Goal: Task Accomplishment & Management: Manage account settings

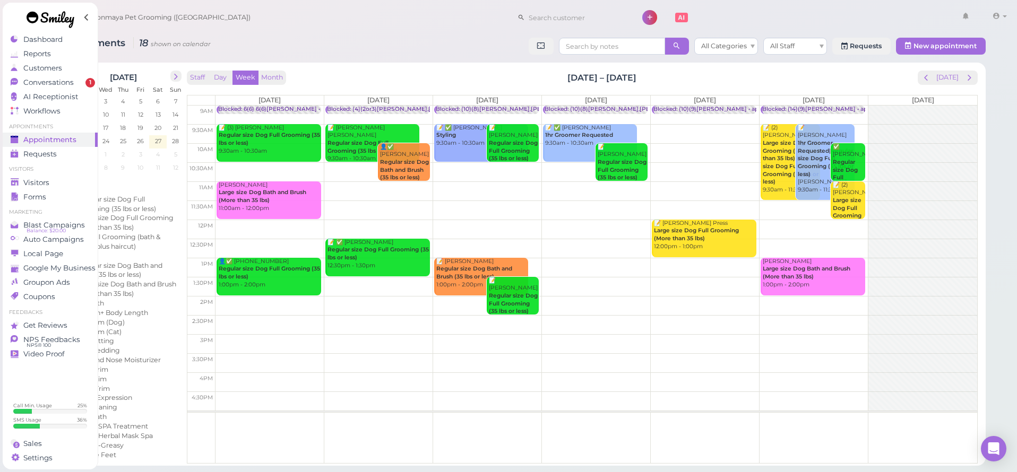
click at [73, 142] on span "Appointments" at bounding box center [49, 139] width 53 height 9
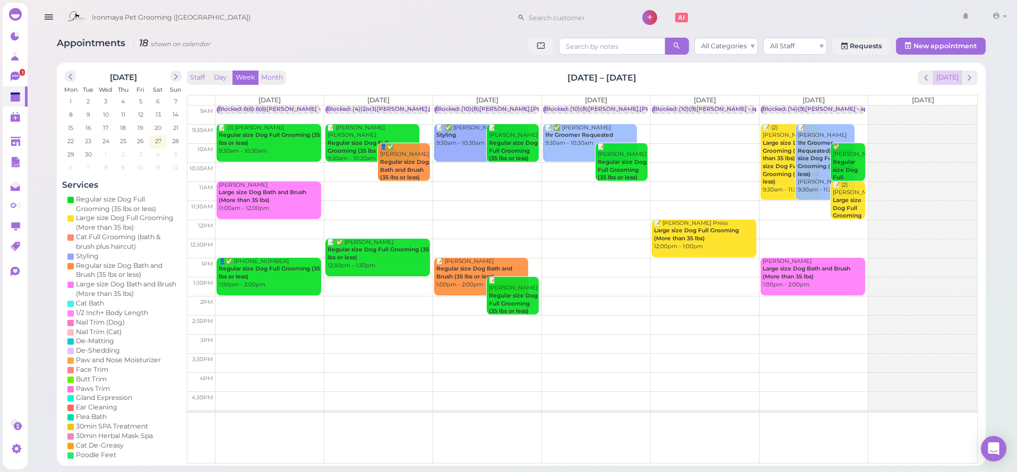
click at [953, 80] on button "[DATE]" at bounding box center [947, 78] width 29 height 14
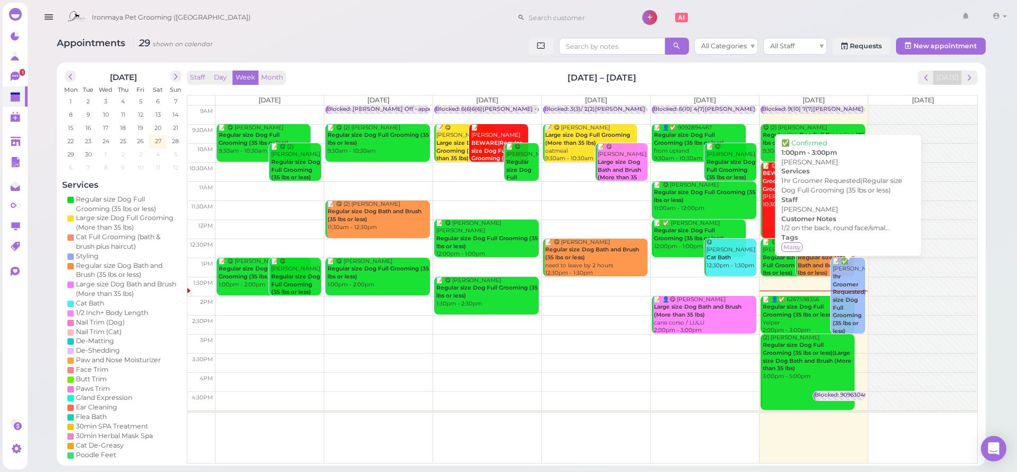
click at [849, 268] on div "📝 ✅ [PERSON_NAME] 1hr Groomer Requested|Regular size Dog Full Grooming (35 lbs …" at bounding box center [848, 308] width 33 height 101
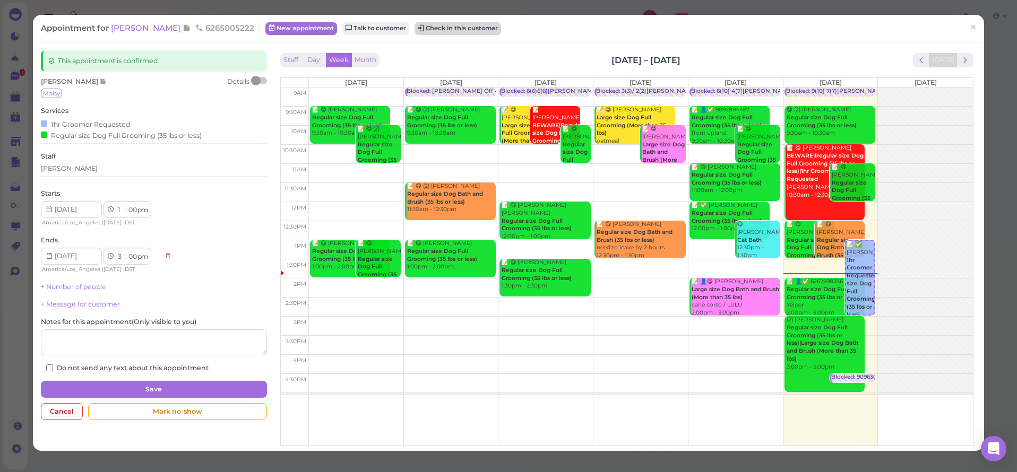
click at [430, 33] on button "Check in this customer" at bounding box center [457, 28] width 87 height 13
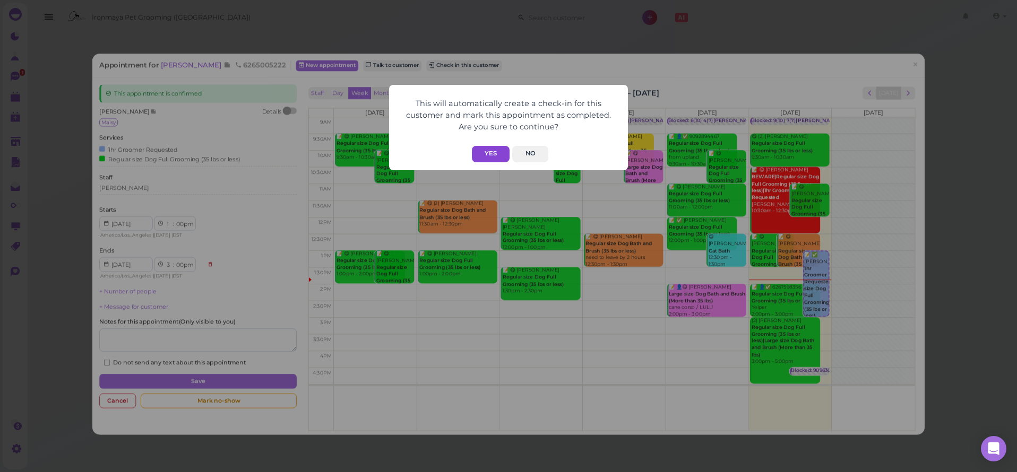
click at [490, 149] on button "Yes" at bounding box center [491, 154] width 38 height 16
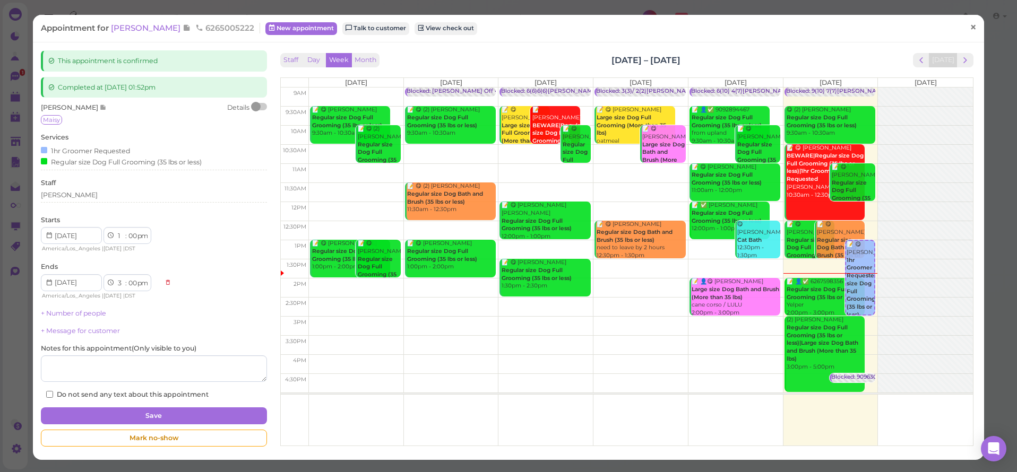
click at [970, 30] on span "×" at bounding box center [973, 27] width 7 height 15
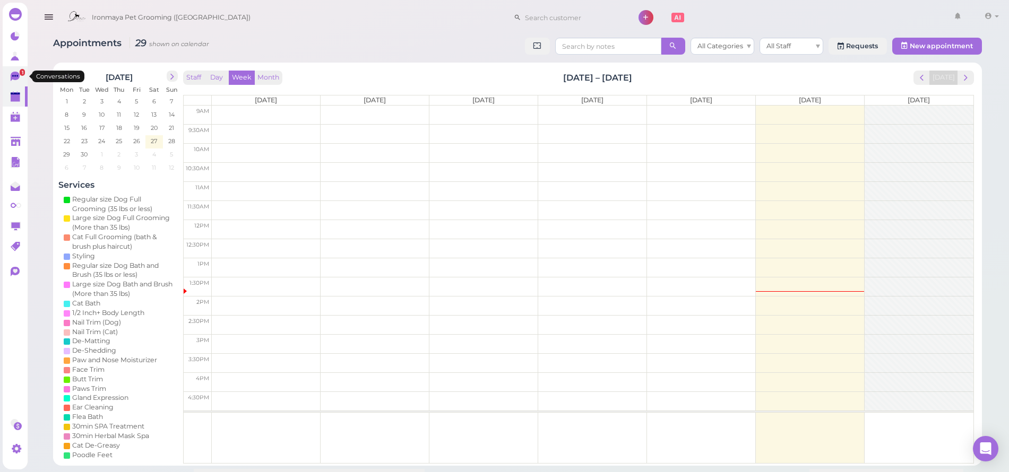
click at [11, 75] on icon at bounding box center [15, 77] width 9 height 10
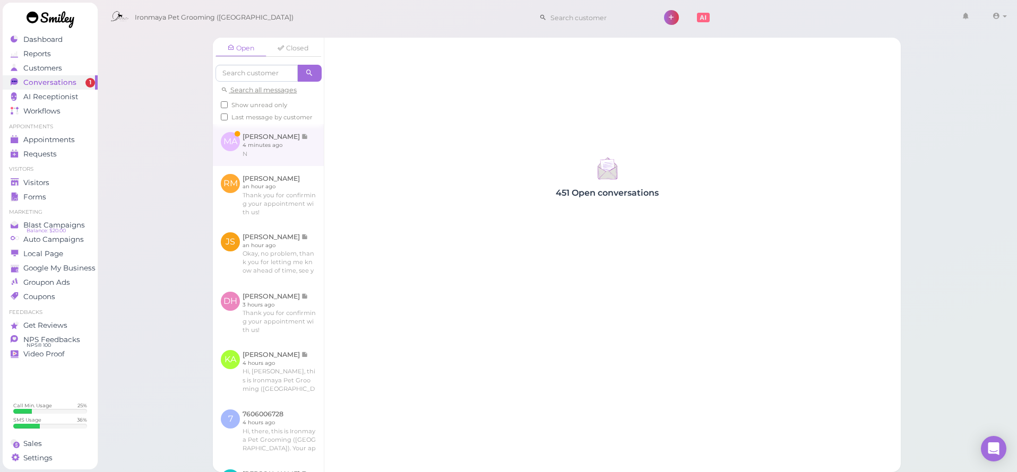
click at [254, 150] on link at bounding box center [268, 144] width 111 height 41
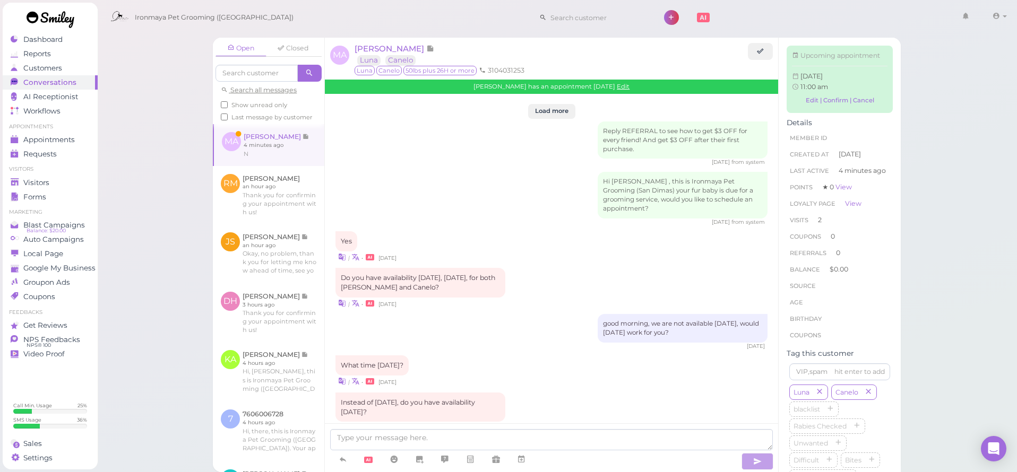
scroll to position [1231, 0]
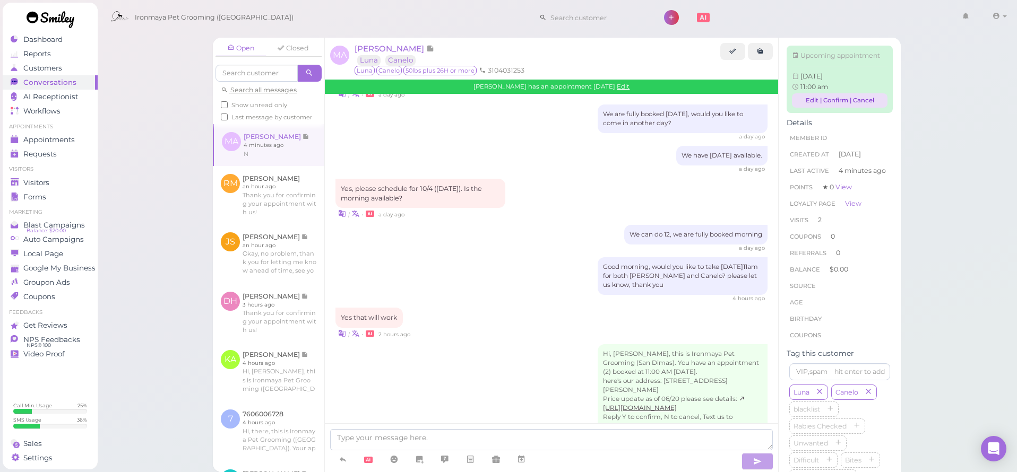
click at [863, 108] on link "Edit | Confirm | Cancel" at bounding box center [840, 100] width 96 height 14
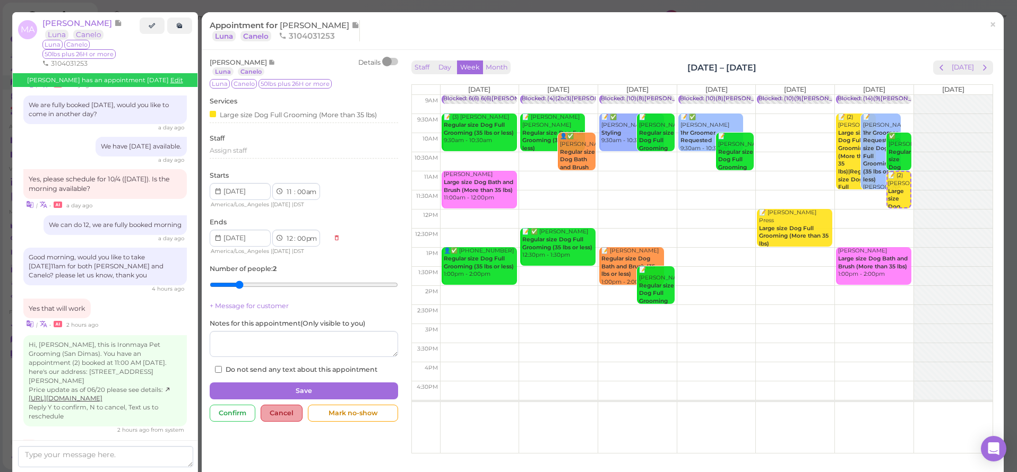
click at [276, 410] on div "Cancel" at bounding box center [282, 413] width 42 height 17
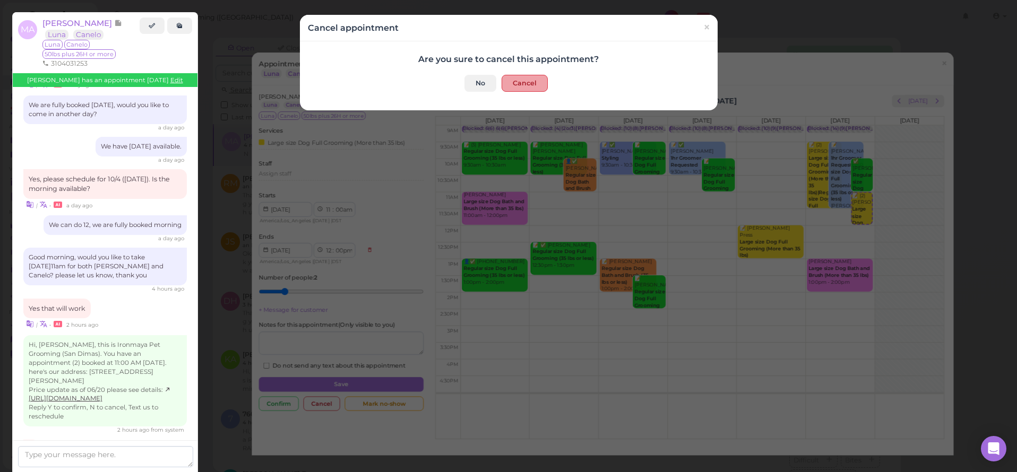
click at [520, 84] on button "Cancel" at bounding box center [525, 83] width 46 height 17
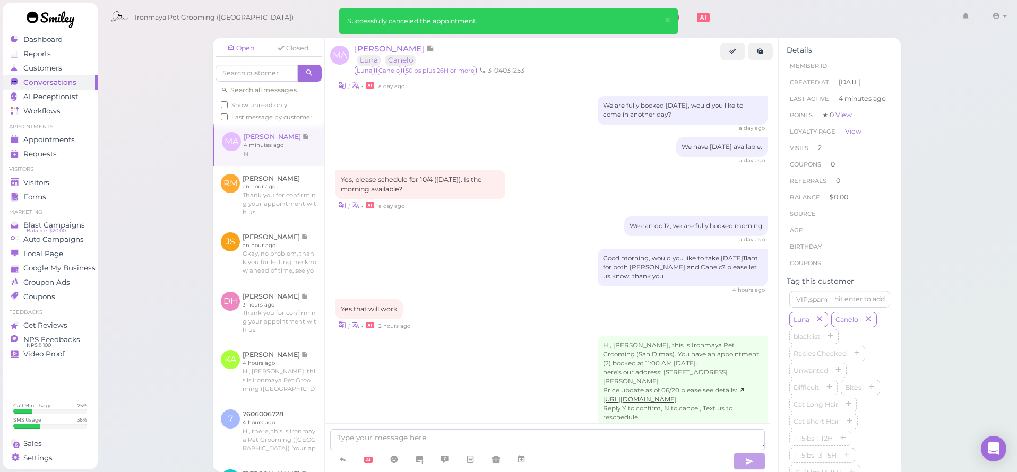
scroll to position [1275, 0]
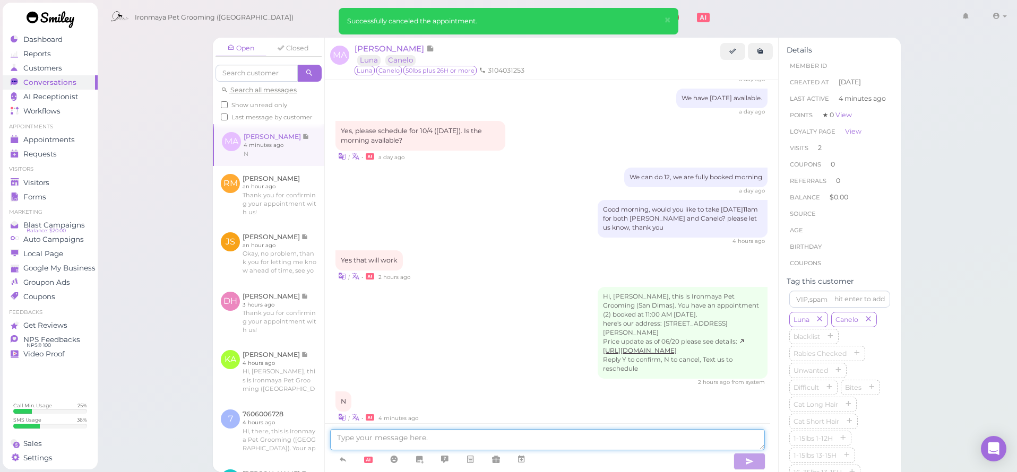
click at [405, 439] on textarea at bounding box center [547, 439] width 435 height 21
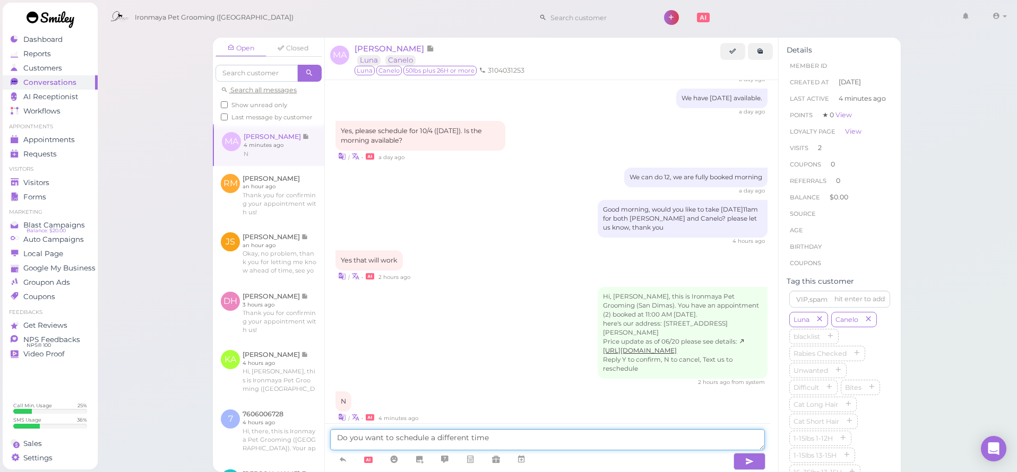
type textarea "Do you want to schedule a different time?"
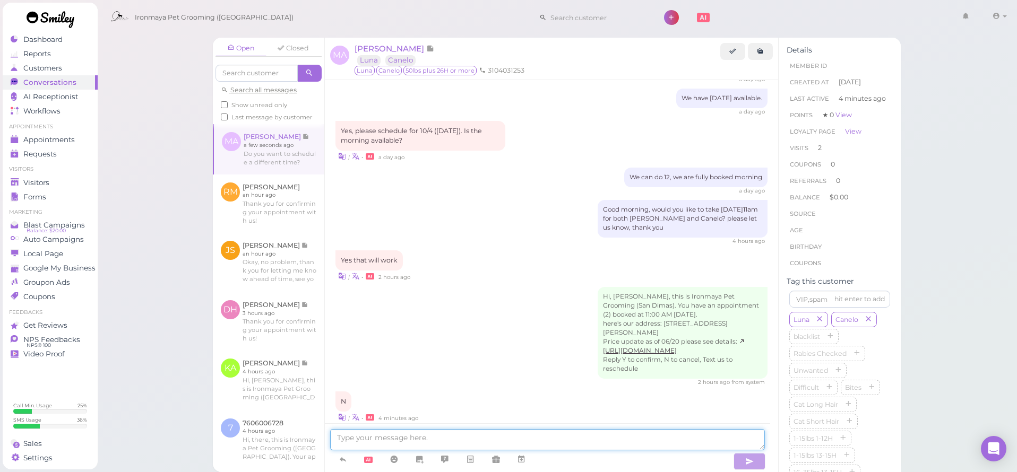
scroll to position [1299, 0]
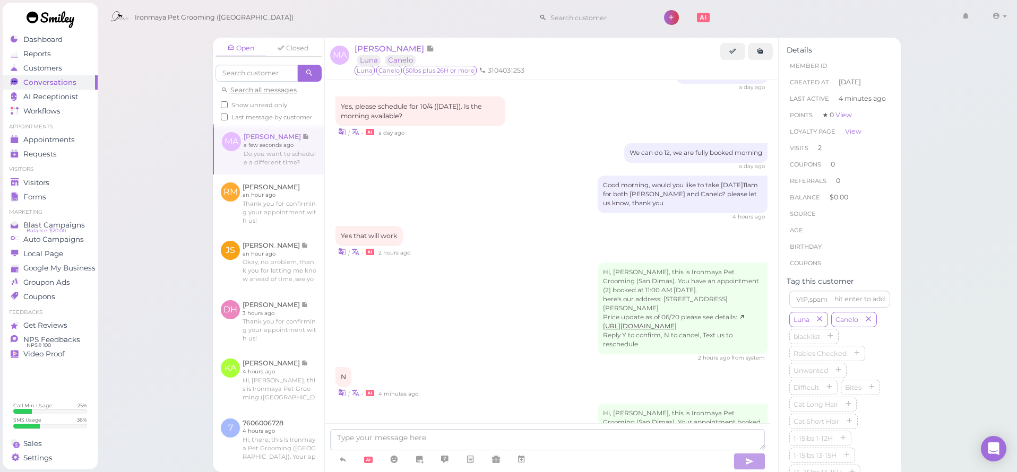
click at [280, 147] on link at bounding box center [269, 149] width 110 height 50
click at [400, 48] on span "[PERSON_NAME]" at bounding box center [391, 49] width 72 height 10
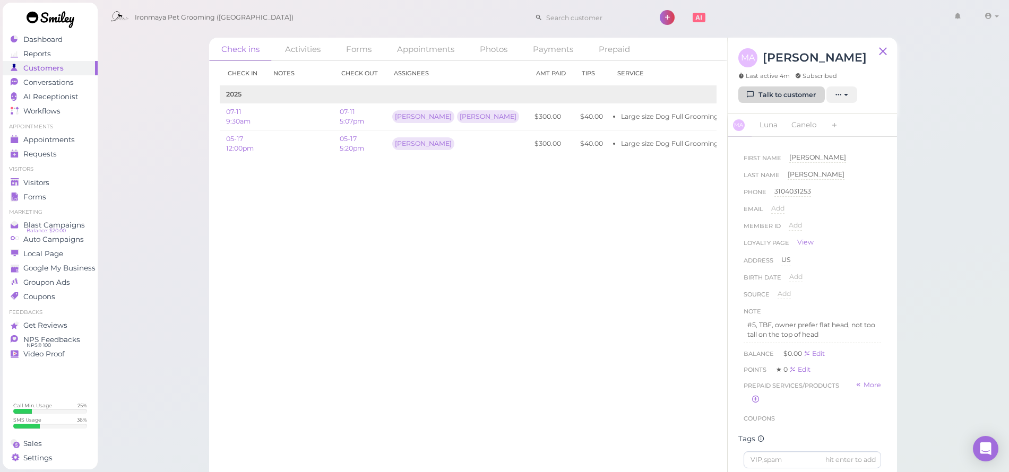
click at [766, 97] on link "Talk to customer" at bounding box center [781, 95] width 87 height 17
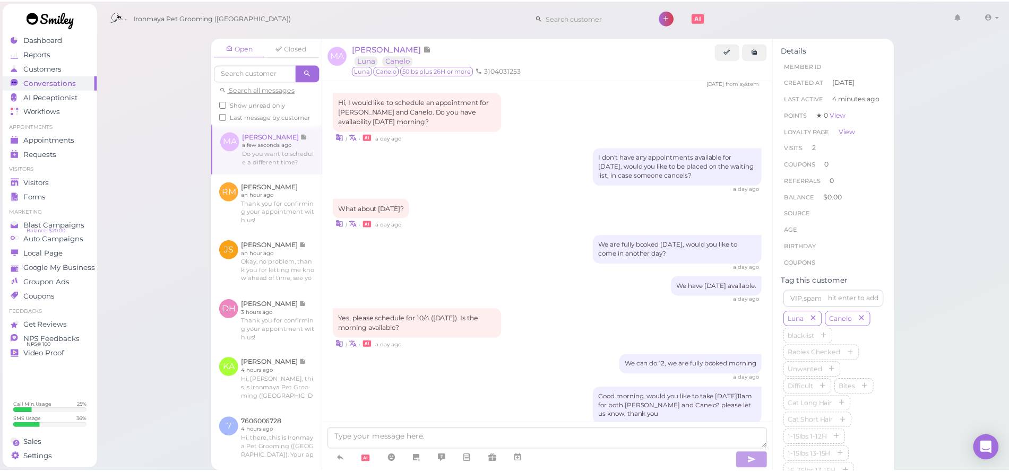
scroll to position [902, 0]
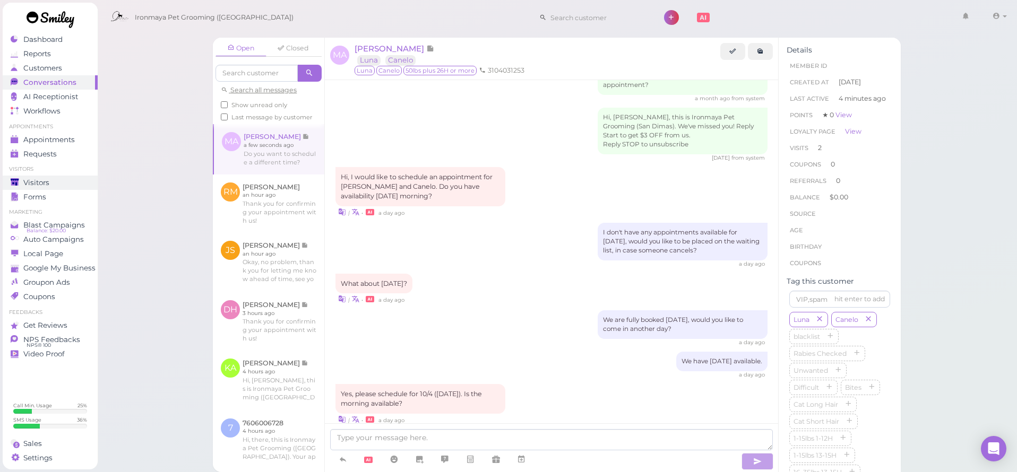
click at [32, 180] on span "Visitors" at bounding box center [36, 182] width 26 height 9
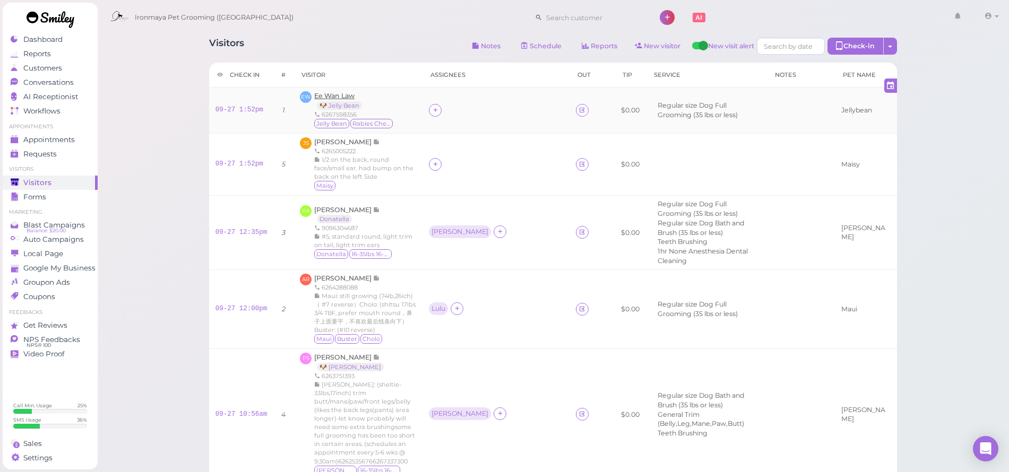
click at [353, 96] on span "Ee Wan Law" at bounding box center [334, 96] width 40 height 8
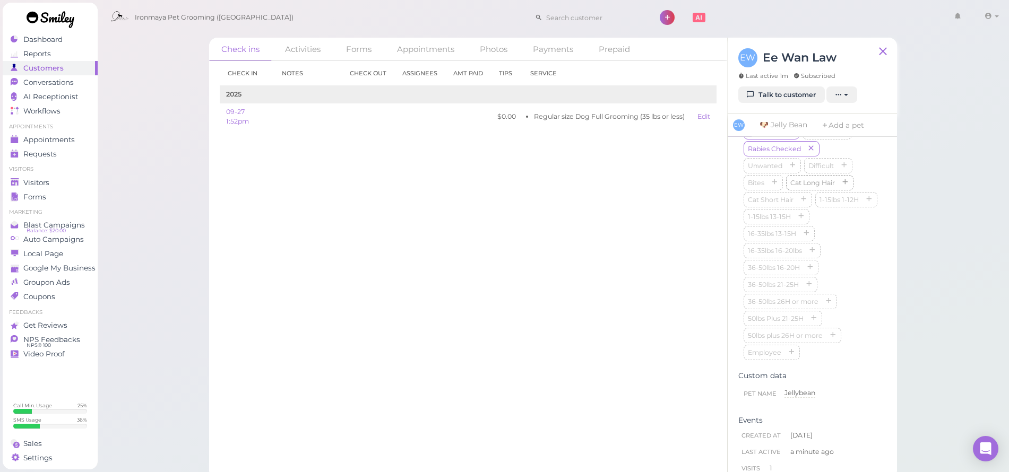
scroll to position [248, 0]
click at [44, 184] on span "Visitors" at bounding box center [36, 182] width 26 height 9
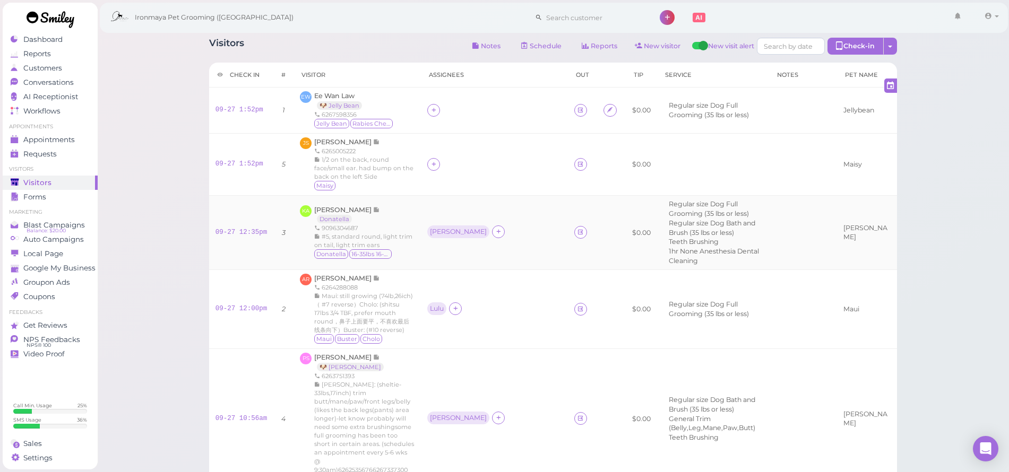
scroll to position [16, 0]
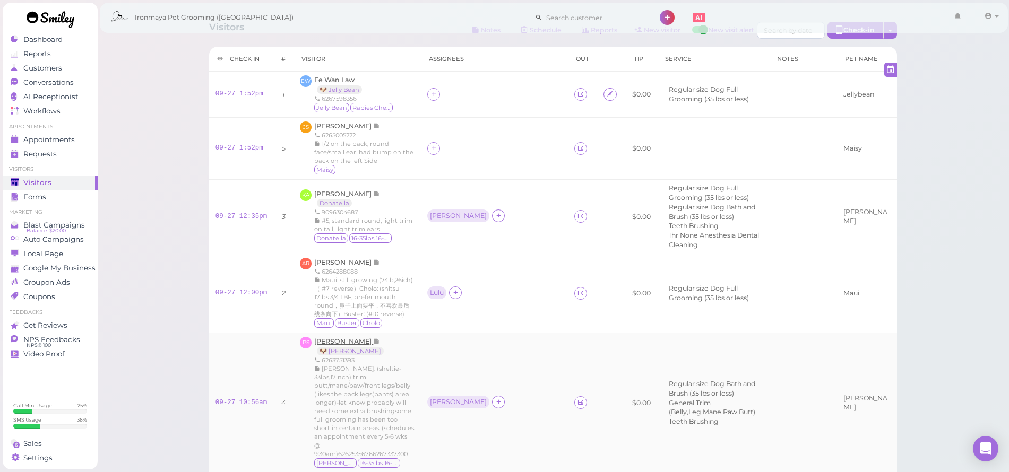
click at [355, 338] on span "[PERSON_NAME]" at bounding box center [343, 342] width 59 height 8
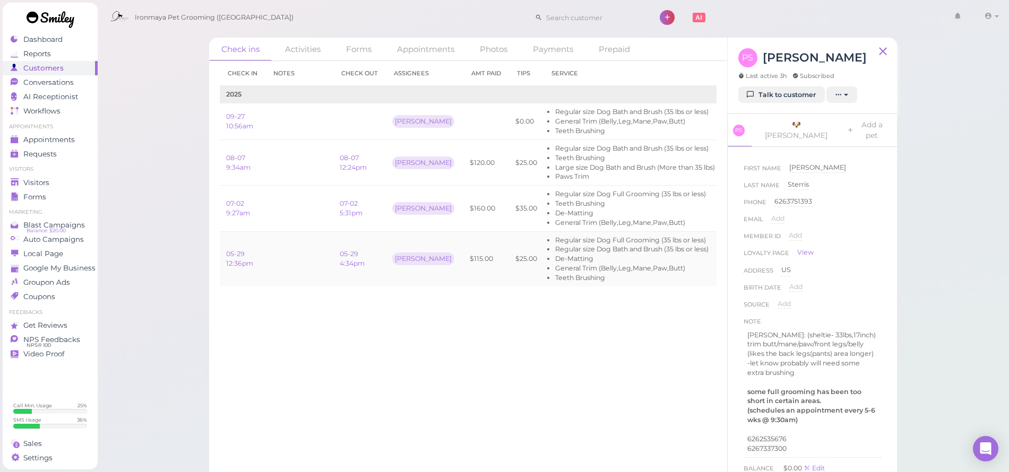
click at [555, 242] on li "Regular size Dog Full Grooming (35 lbs or less)" at bounding box center [635, 241] width 160 height 10
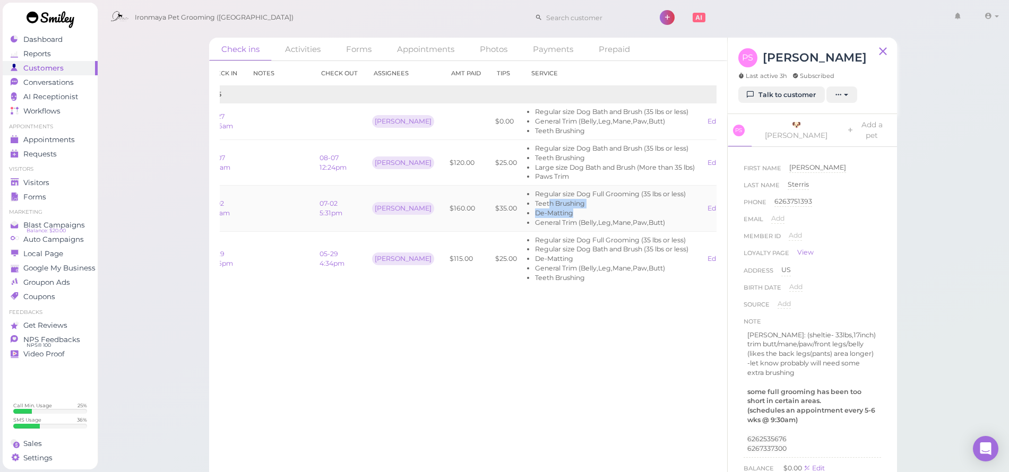
drag, startPoint x: 543, startPoint y: 198, endPoint x: 709, endPoint y: 217, distance: 166.6
click at [719, 214] on div "Check in Notes Check out Assignees Amt Paid Tips Service 2025 09-27 10:56am [PE…" at bounding box center [468, 266] width 518 height 411
click at [634, 214] on li "De-Matting" at bounding box center [606, 214] width 160 height 10
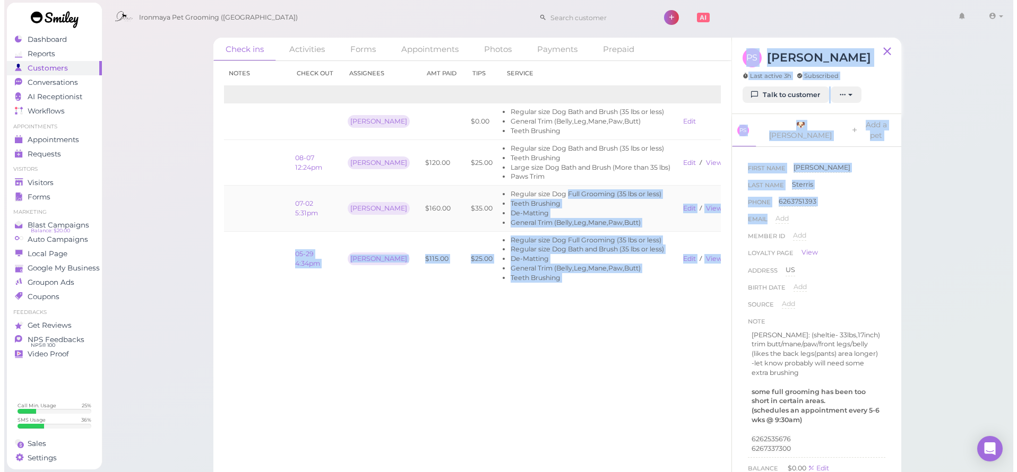
scroll to position [0, 63]
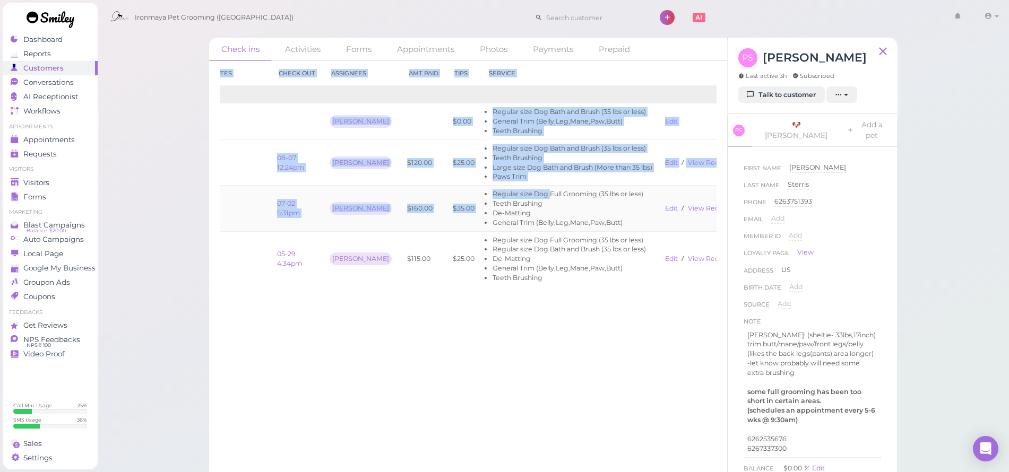
drag, startPoint x: 573, startPoint y: 193, endPoint x: 713, endPoint y: 210, distance: 140.7
click at [723, 213] on div "Check in Notes Check out Assignees Amt Paid Tips Service 2025 09-27 10:56am [PE…" at bounding box center [468, 266] width 518 height 411
click at [690, 207] on link "View receipt" at bounding box center [710, 208] width 44 height 8
click at [515, 212] on li "De-Matting" at bounding box center [572, 214] width 160 height 10
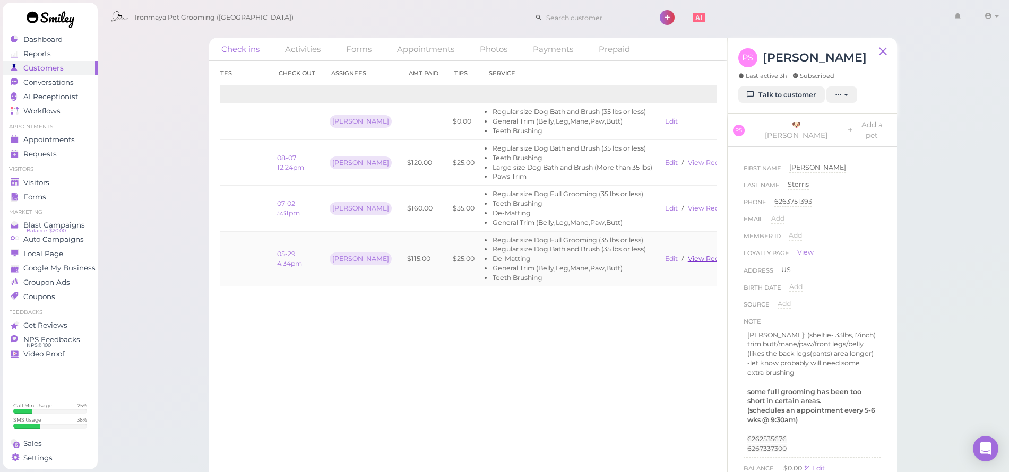
click at [702, 258] on link "View receipt" at bounding box center [710, 259] width 44 height 8
click at [49, 182] on span "Visitors" at bounding box center [36, 182] width 26 height 9
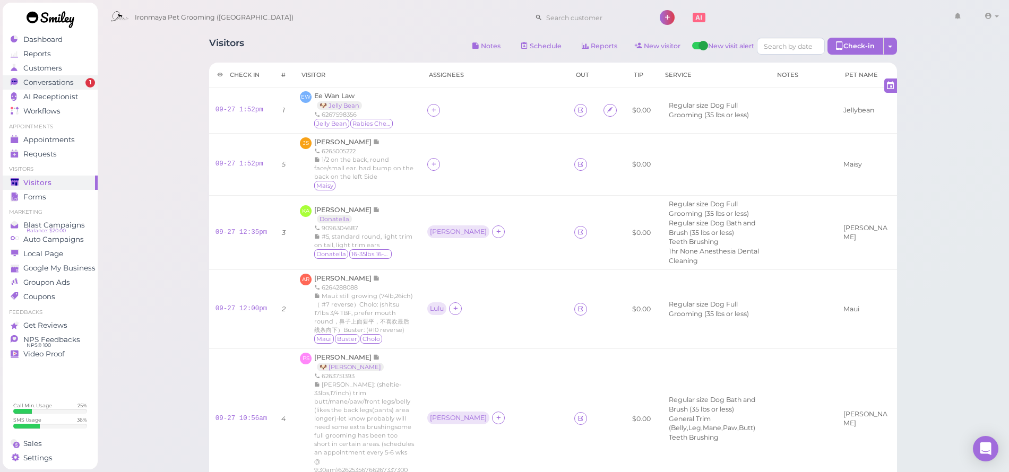
click at [73, 84] on span "Conversations" at bounding box center [48, 82] width 50 height 9
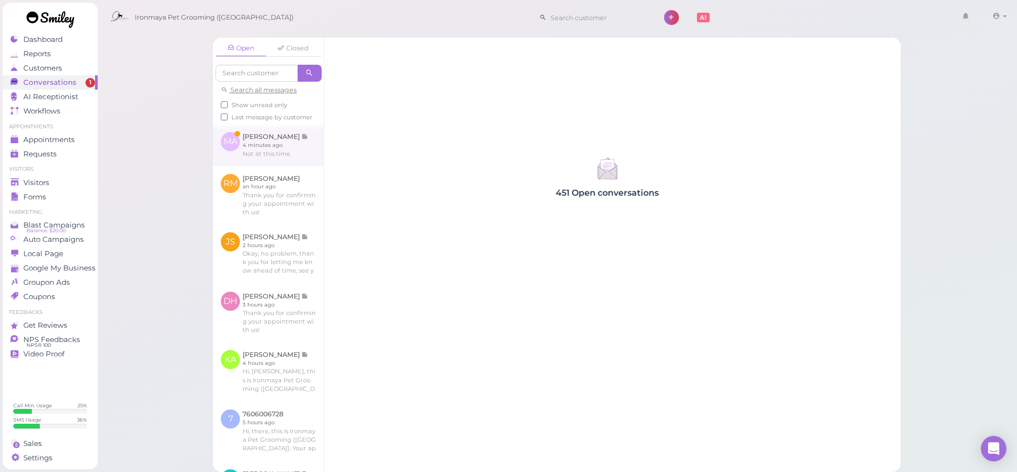
click at [257, 150] on link at bounding box center [268, 144] width 111 height 41
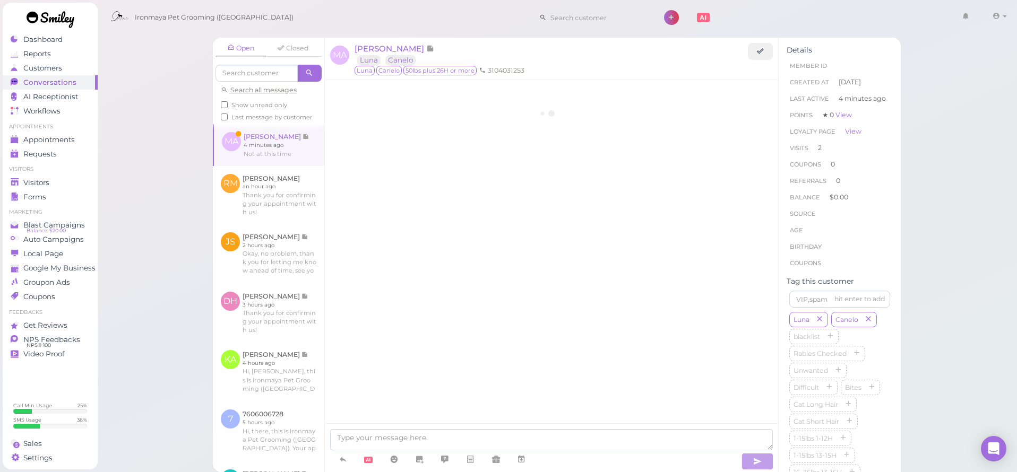
scroll to position [1200, 0]
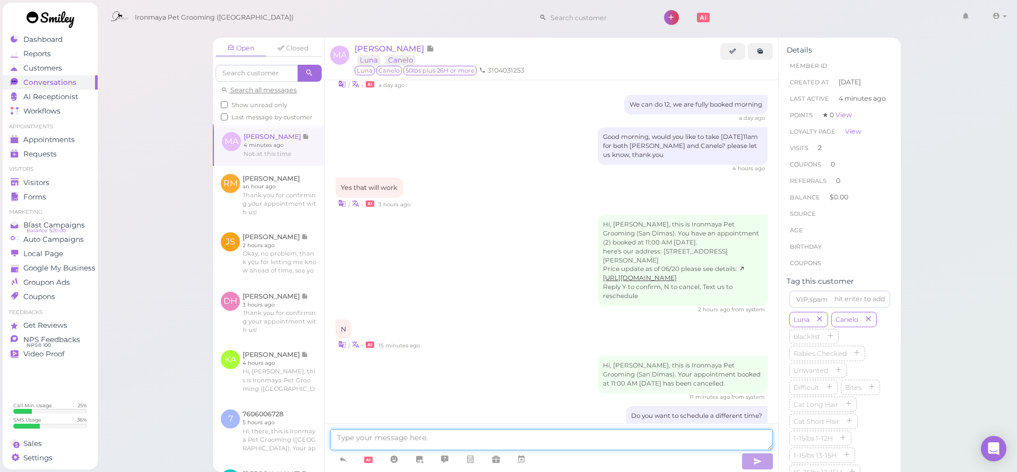
click at [536, 442] on textarea at bounding box center [551, 439] width 443 height 21
click at [534, 438] on textarea at bounding box center [551, 439] width 443 height 21
type textarea "No problem, see you next time. have a good weekend [PERSON_NAME]"
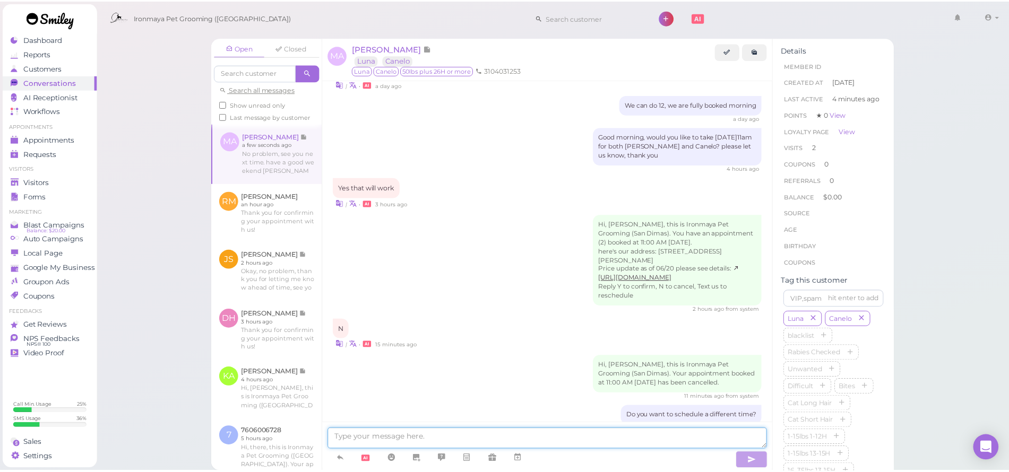
scroll to position [1233, 0]
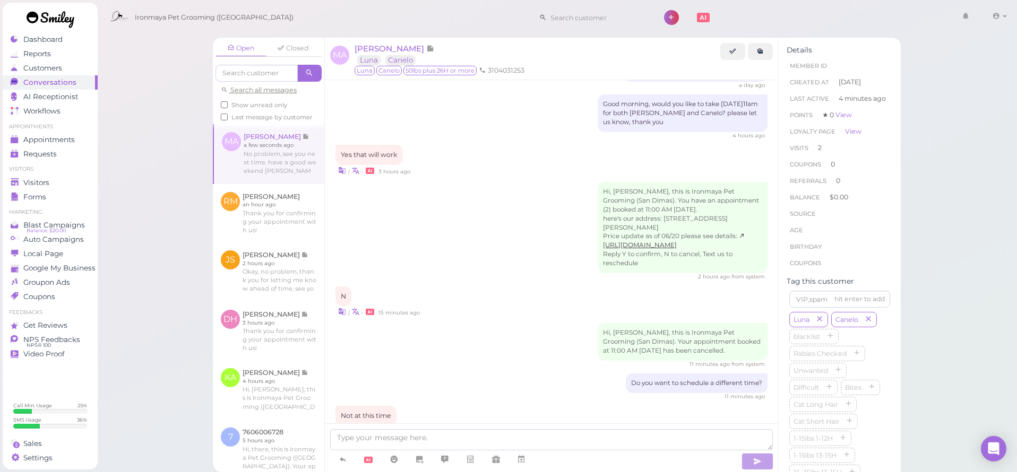
click at [155, 128] on div "Open Closed Search all messages Show unread only Last message by customer MA [P…" at bounding box center [557, 236] width 920 height 472
click at [56, 175] on ul "Visitors Visitors Forms" at bounding box center [50, 185] width 95 height 38
click at [56, 182] on div "Visitors" at bounding box center [49, 182] width 76 height 9
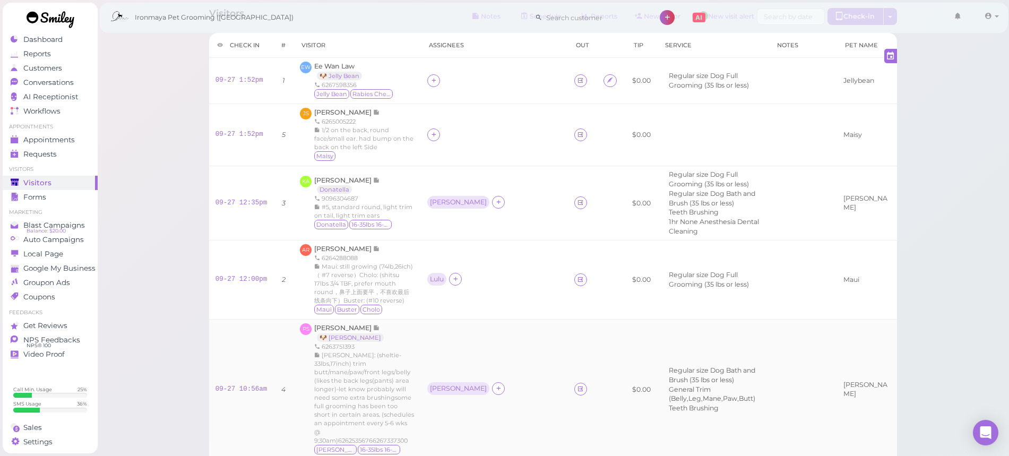
scroll to position [46, 0]
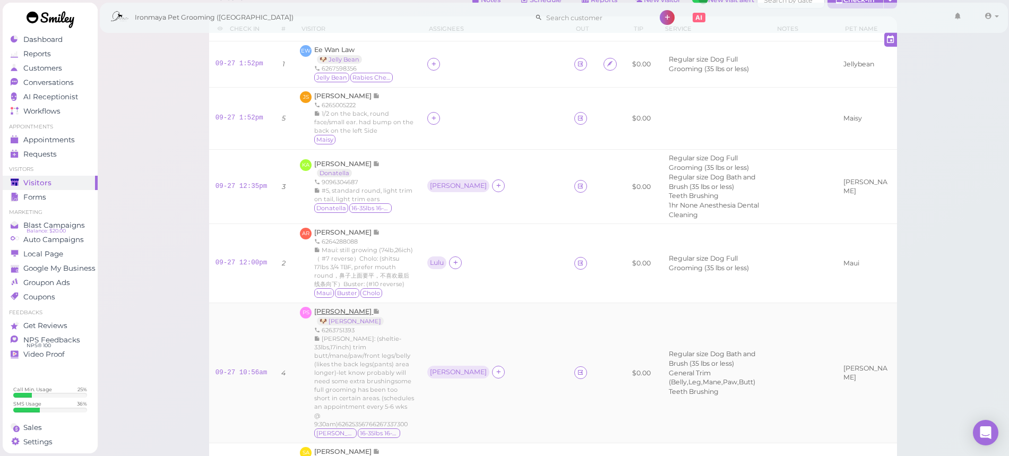
click at [347, 307] on span "[PERSON_NAME]" at bounding box center [343, 311] width 59 height 8
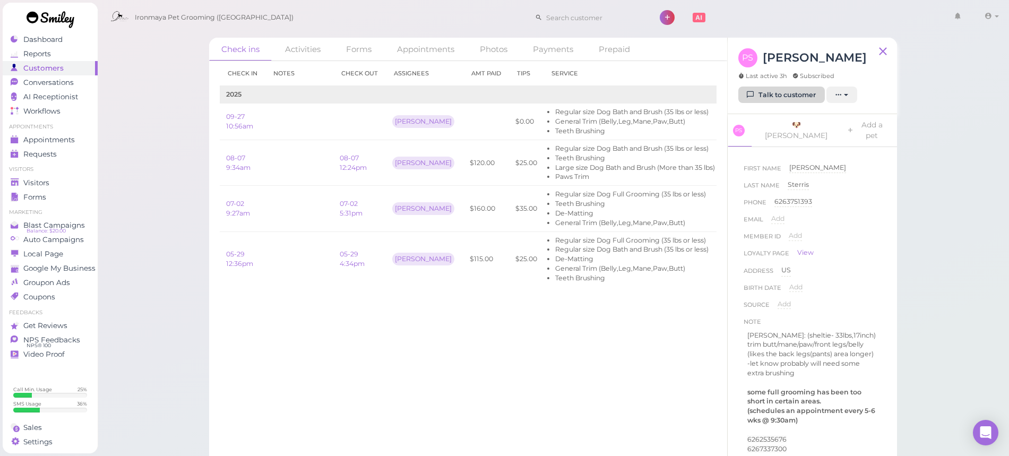
click at [770, 100] on link "Talk to customer" at bounding box center [781, 95] width 87 height 17
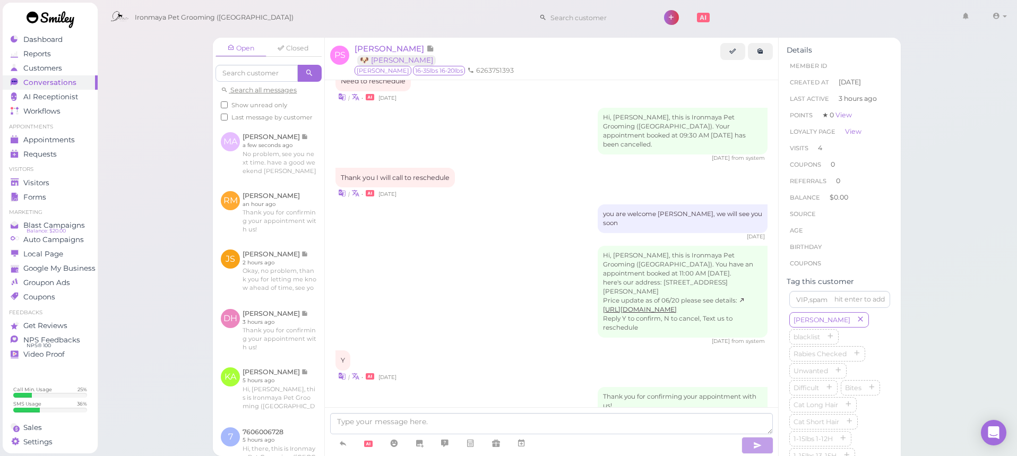
scroll to position [1775, 0]
click at [343, 440] on icon at bounding box center [343, 443] width 8 height 11
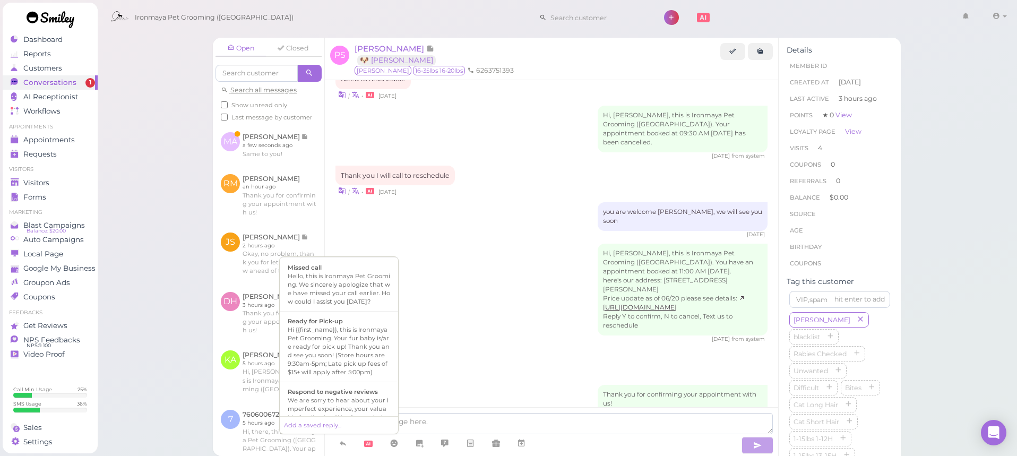
scroll to position [255, 0]
click at [365, 363] on li "Ready for Pick-up Hi {{first_name}}, this is Ironmaya Pet Grooming. Your fur ba…" at bounding box center [339, 359] width 118 height 71
type textarea "Hi {{first_name}}, this is Ironmaya Pet Grooming. Your fur baby is/are ready fo…"
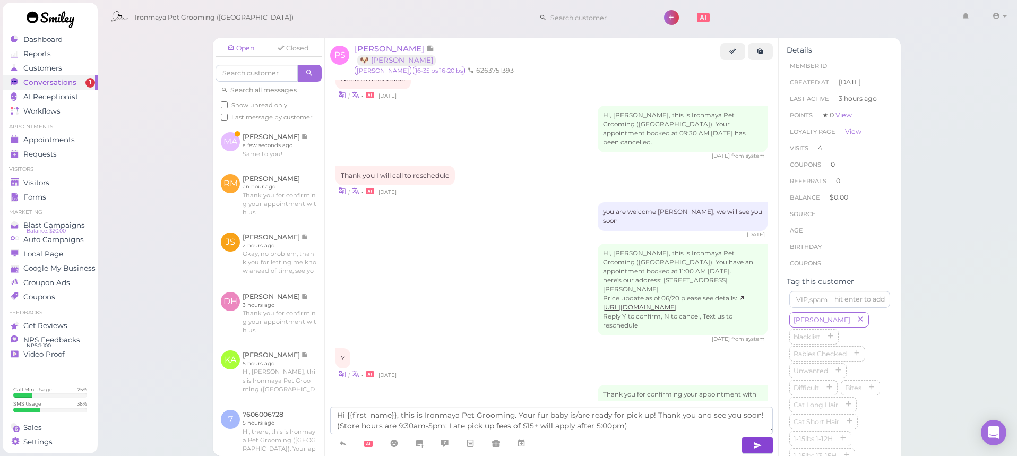
click at [766, 443] on button "button" at bounding box center [757, 445] width 32 height 17
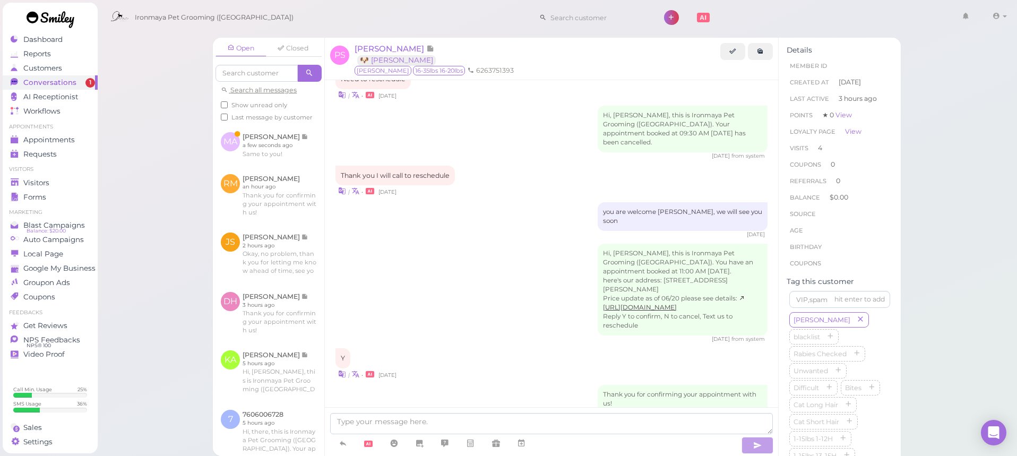
scroll to position [1825, 0]
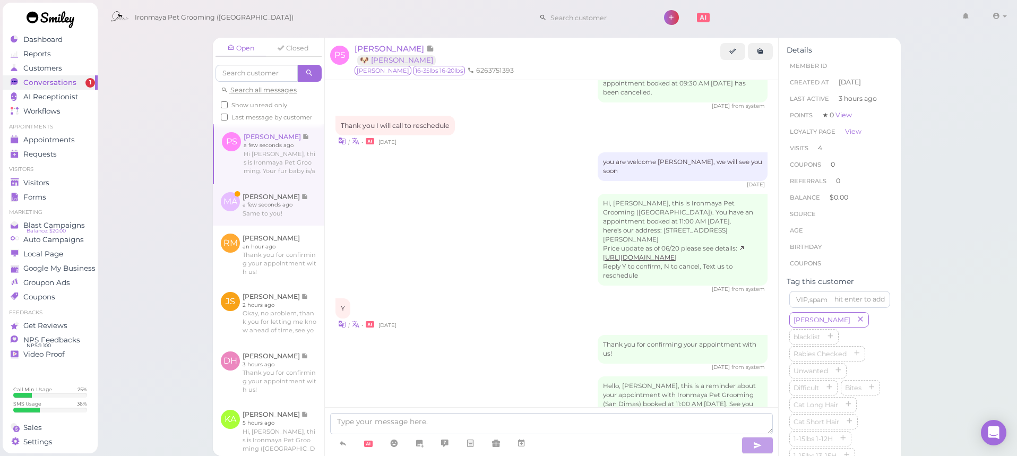
click at [276, 205] on link at bounding box center [268, 204] width 111 height 41
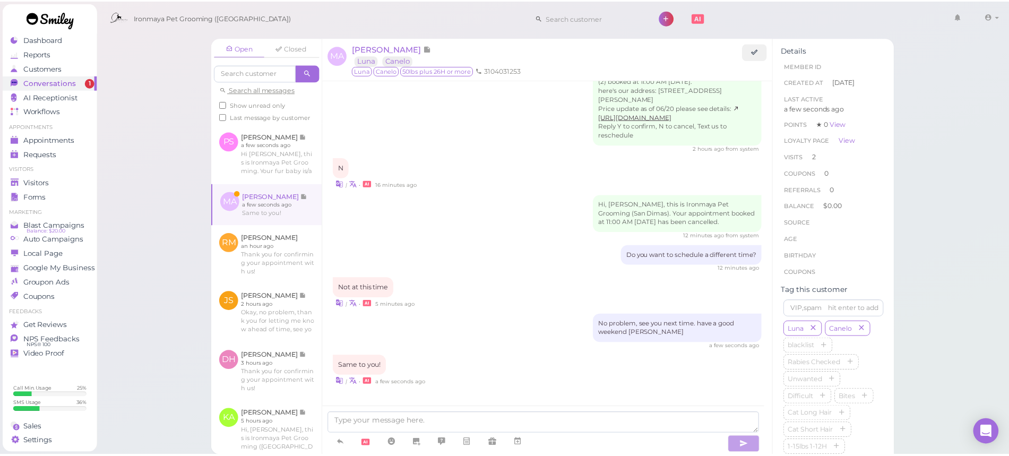
scroll to position [1208, 0]
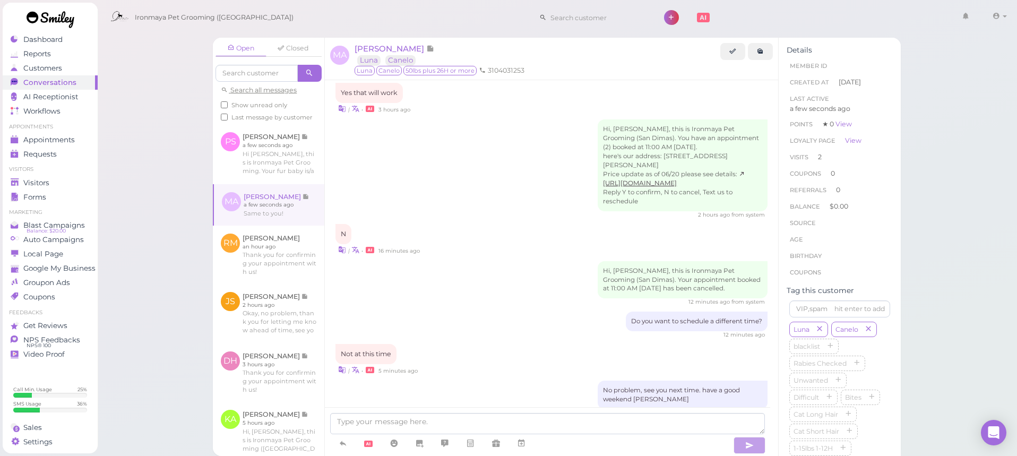
click at [175, 178] on div "Open Closed Search all messages Show unread only Last message by customer PS [P…" at bounding box center [557, 228] width 920 height 456
click at [70, 41] on div "Dashboard" at bounding box center [49, 39] width 76 height 9
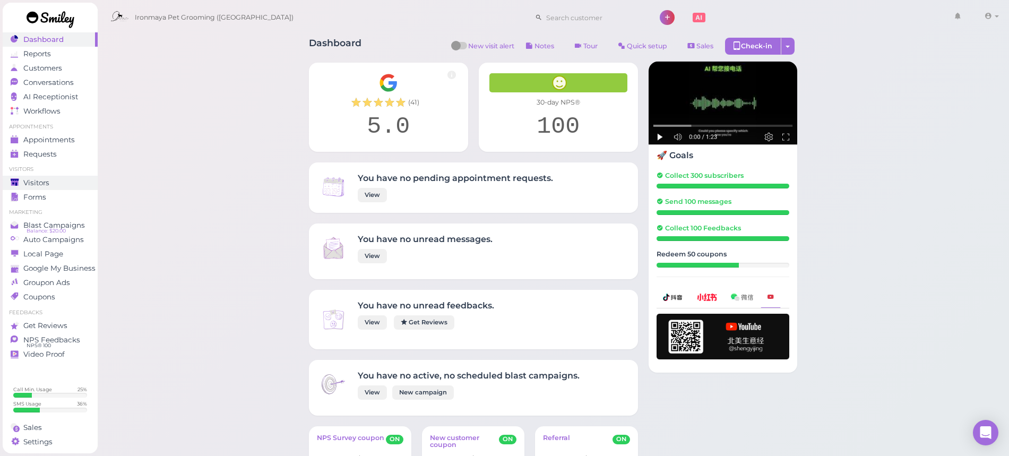
click at [64, 178] on div "Visitors" at bounding box center [49, 182] width 76 height 9
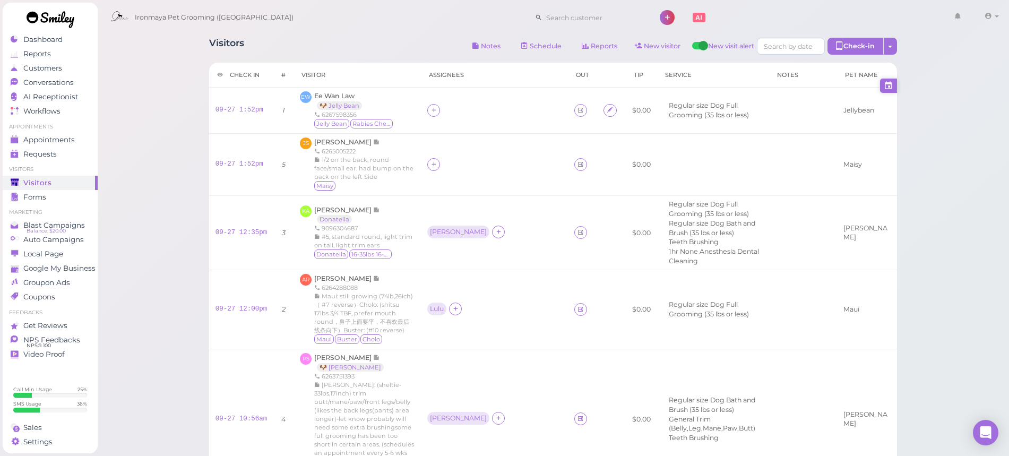
click at [886, 88] on icon at bounding box center [889, 85] width 10 height 11
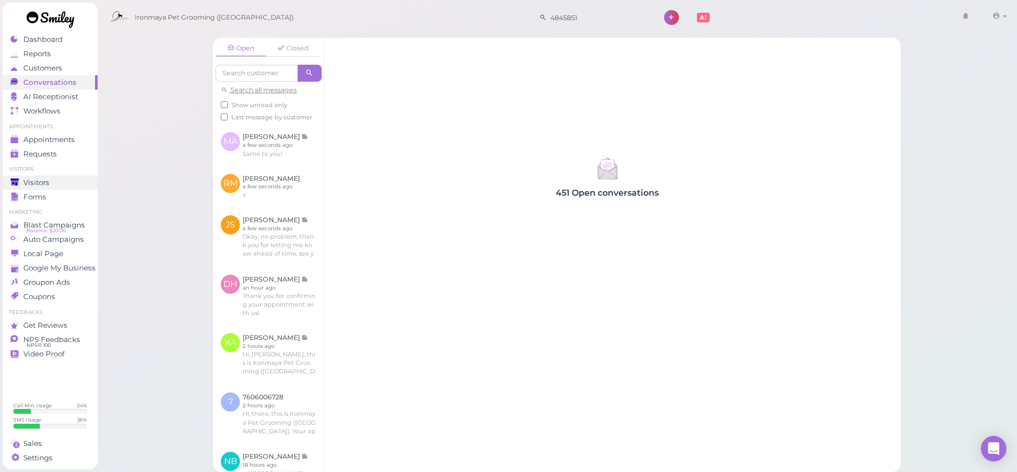
click at [59, 179] on div "Visitors" at bounding box center [49, 182] width 76 height 9
